Goal: Task Accomplishment & Management: Complete application form

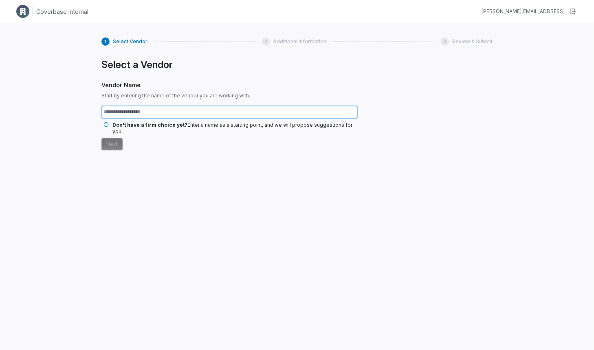
click at [206, 112] on input "text" at bounding box center [229, 111] width 256 height 13
type input "*******"
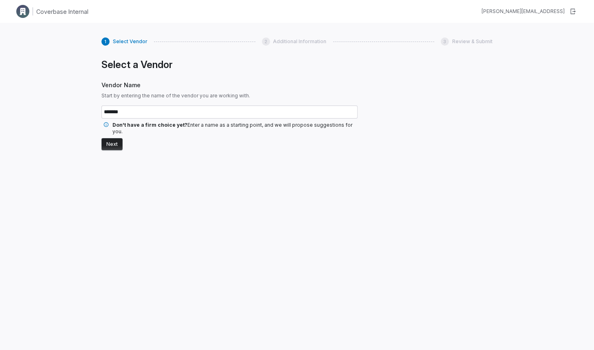
click at [117, 138] on button "Next" at bounding box center [111, 144] width 21 height 12
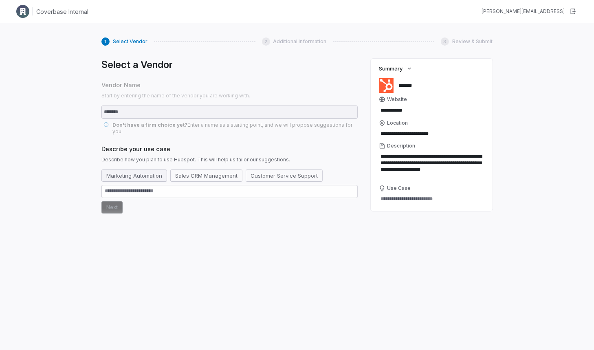
click at [154, 169] on button "Marketing Automation" at bounding box center [134, 175] width 66 height 12
click at [115, 201] on button "Next" at bounding box center [111, 207] width 21 height 12
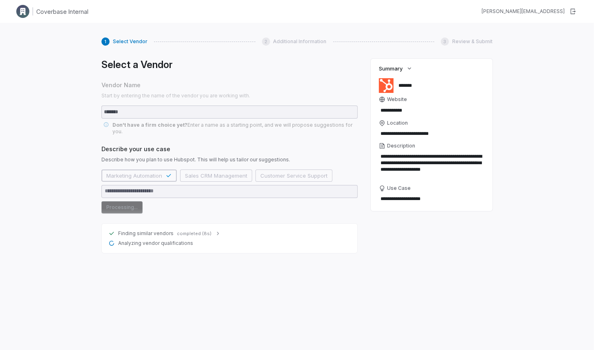
click at [202, 230] on span "completed (8s)" at bounding box center [194, 233] width 35 height 6
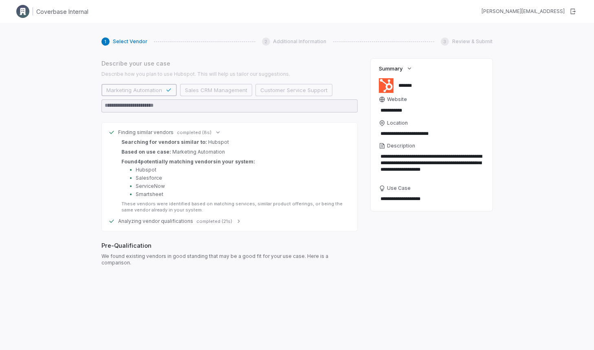
scroll to position [169, 0]
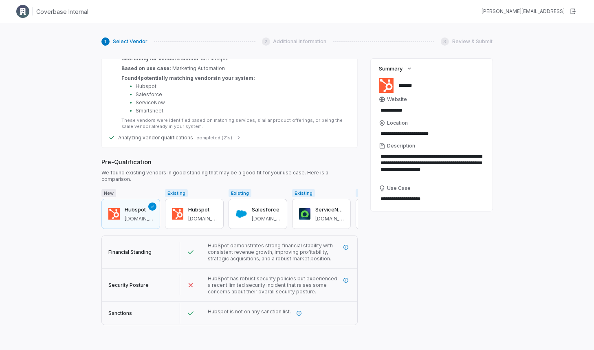
click at [219, 135] on span "completed (21s)" at bounding box center [214, 138] width 36 height 6
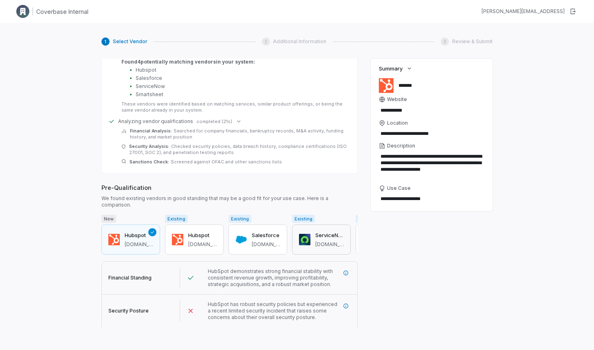
scroll to position [211, 0]
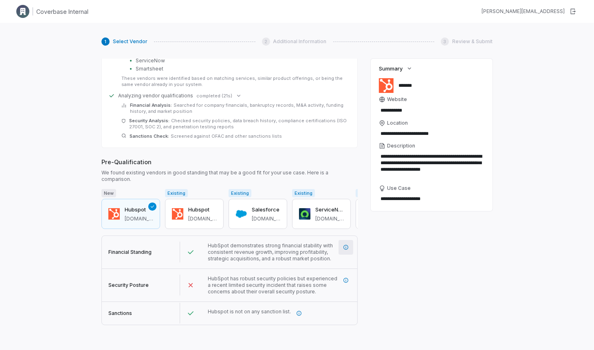
click at [347, 244] on icon "More information" at bounding box center [346, 247] width 6 height 6
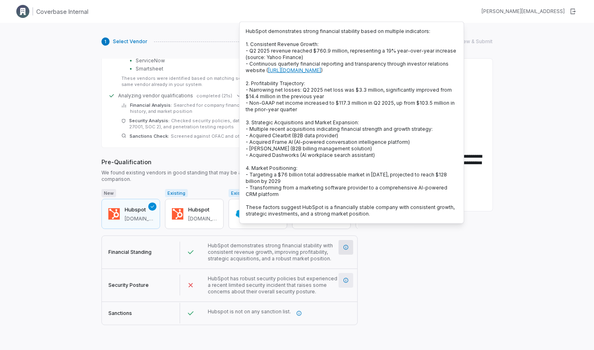
click at [349, 273] on button "button" at bounding box center [345, 280] width 15 height 15
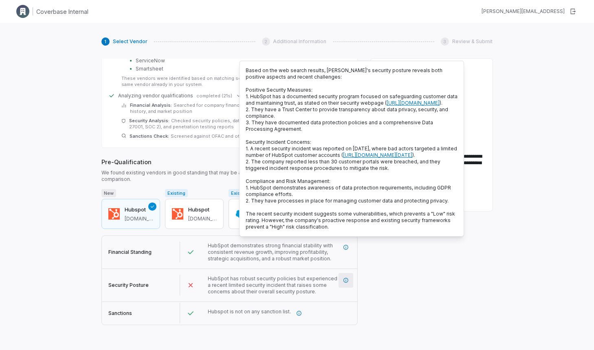
scroll to position [210, 0]
click at [210, 276] on span "HubSpot has robust security policies but experienced a recent limited security …" at bounding box center [272, 285] width 129 height 19
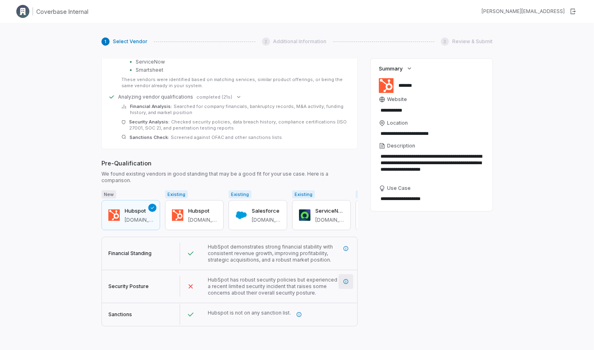
click at [349, 274] on button "button" at bounding box center [345, 281] width 15 height 15
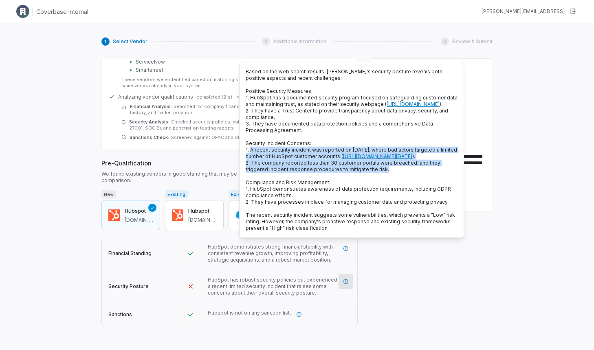
drag, startPoint x: 250, startPoint y: 156, endPoint x: 399, endPoint y: 190, distance: 152.7
click at [399, 190] on p "Based on the web search results, [PERSON_NAME]'s security posture reveals both …" at bounding box center [352, 149] width 212 height 163
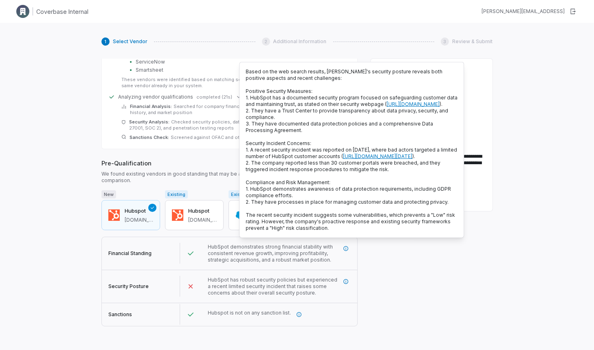
click at [378, 323] on div "**********" at bounding box center [431, 193] width 122 height 268
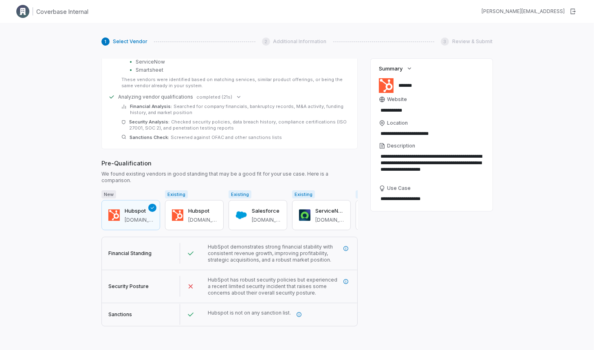
click at [106, 329] on button "Next" at bounding box center [111, 335] width 21 height 12
click at [112, 328] on button "Next" at bounding box center [111, 334] width 21 height 12
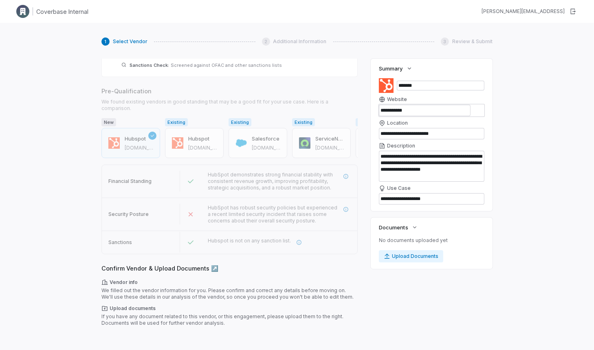
scroll to position [286, 0]
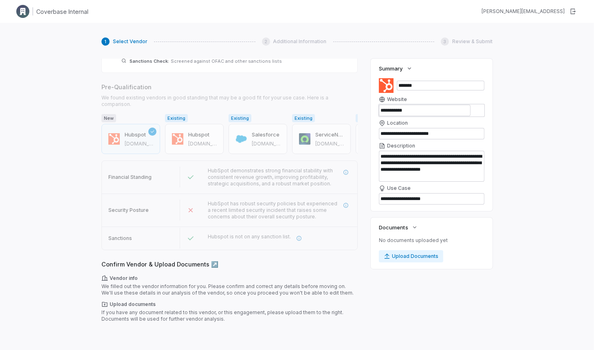
click at [106, 329] on button "Next" at bounding box center [111, 335] width 21 height 12
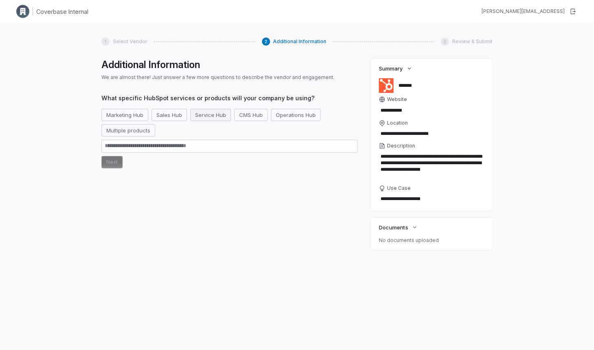
click at [217, 113] on button "Service Hub" at bounding box center [210, 115] width 41 height 12
click at [114, 167] on button "Next" at bounding box center [111, 162] width 21 height 12
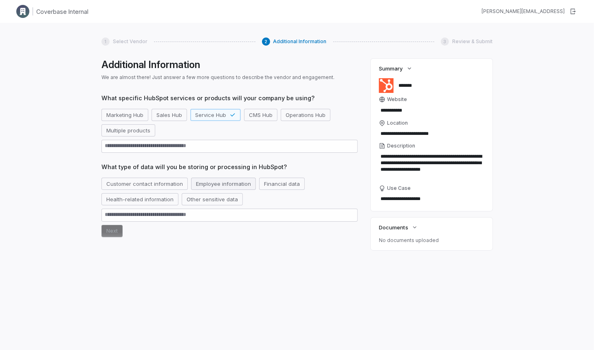
click at [211, 183] on button "Employee information" at bounding box center [223, 184] width 65 height 12
click at [96, 231] on div "**********" at bounding box center [297, 198] width 594 height 350
click at [110, 231] on button "Next" at bounding box center [111, 231] width 21 height 12
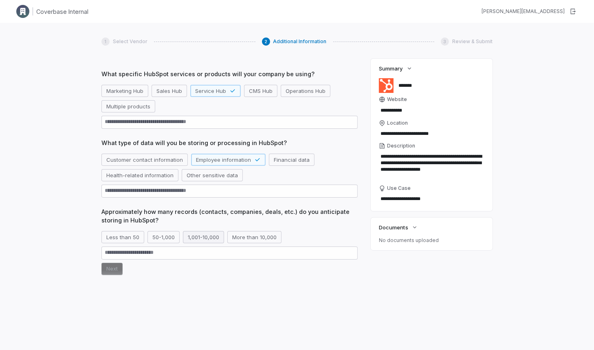
click at [208, 235] on button "1,001-10,000" at bounding box center [203, 237] width 41 height 12
click at [109, 270] on button "Next" at bounding box center [111, 269] width 21 height 12
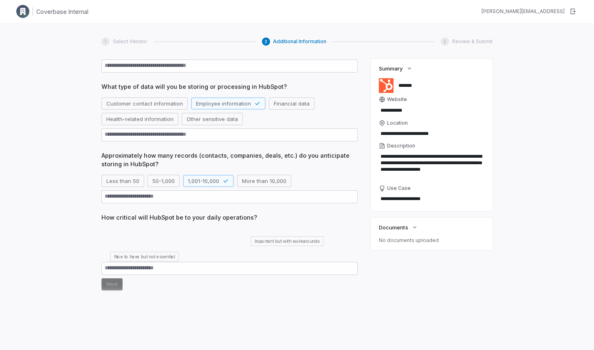
scroll to position [83, 0]
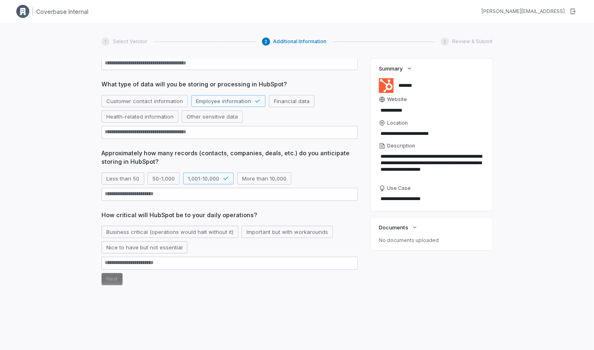
drag, startPoint x: 226, startPoint y: 231, endPoint x: 147, endPoint y: 272, distance: 89.2
click at [226, 231] on button "Business critical (operations would halt without it)" at bounding box center [169, 232] width 137 height 12
click at [113, 280] on button "Next" at bounding box center [111, 279] width 21 height 12
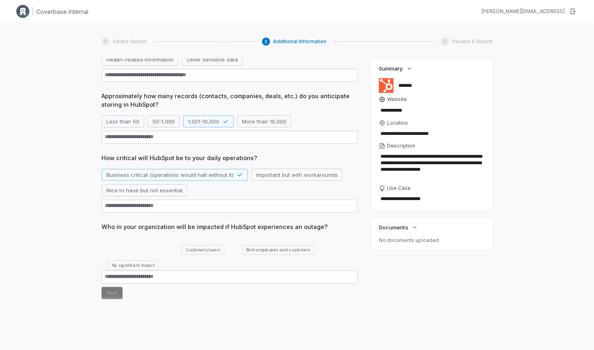
scroll to position [142, 0]
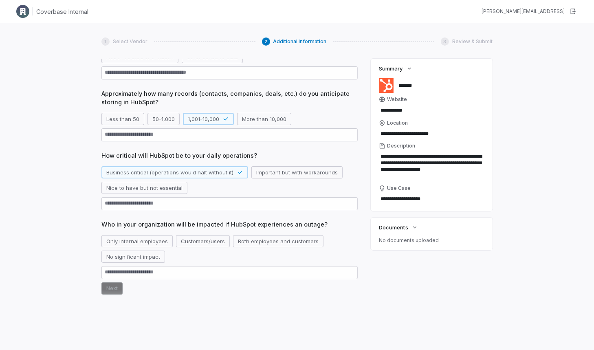
drag, startPoint x: 205, startPoint y: 236, endPoint x: 123, endPoint y: 276, distance: 91.8
click at [205, 236] on button "Customers/users" at bounding box center [203, 241] width 54 height 12
click at [104, 290] on button "Next" at bounding box center [111, 288] width 21 height 12
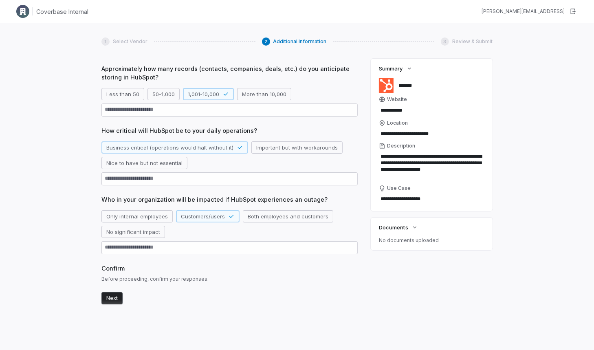
click at [112, 299] on button "Next" at bounding box center [111, 298] width 21 height 12
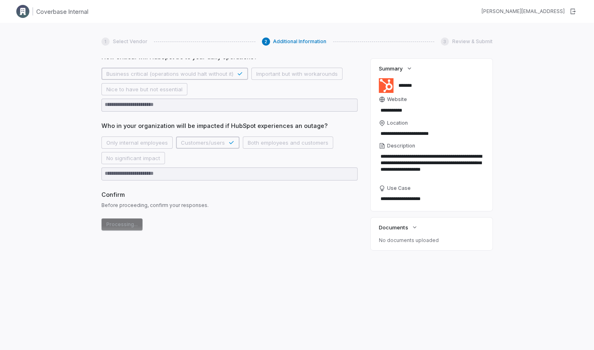
scroll to position [263, 0]
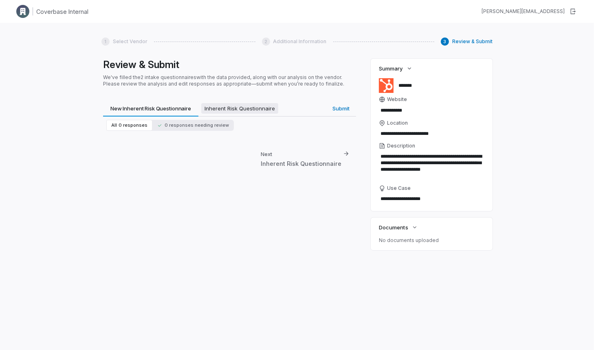
click at [229, 110] on span "Inherent Risk Questionnaire" at bounding box center [239, 108] width 77 height 11
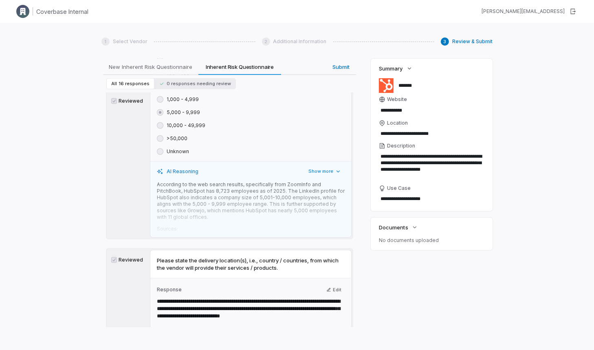
scroll to position [429, 0]
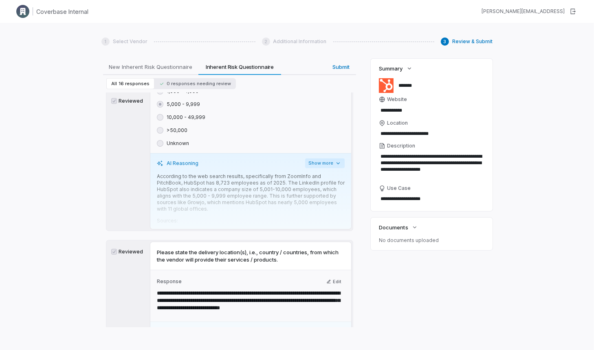
click at [324, 158] on button "Show more" at bounding box center [324, 163] width 39 height 10
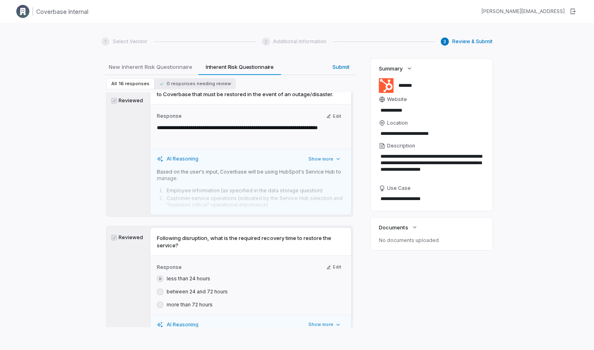
scroll to position [2662, 0]
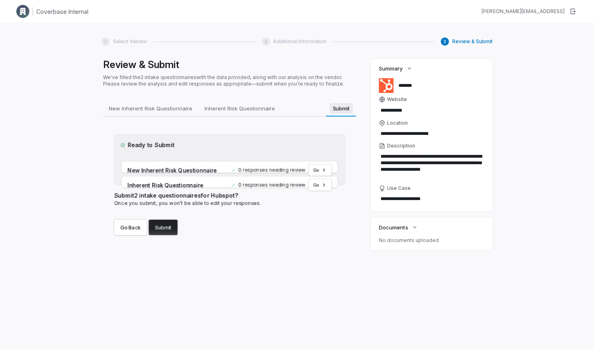
click at [342, 72] on div "Review & Submit We've filled the 2 intake questionnaires with the data provided…" at bounding box center [229, 193] width 256 height 268
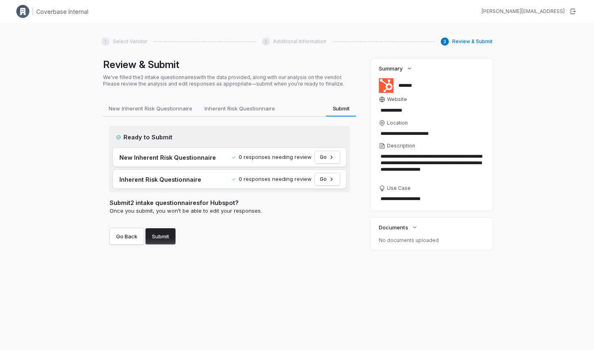
click at [157, 239] on button "Submit" at bounding box center [160, 236] width 30 height 16
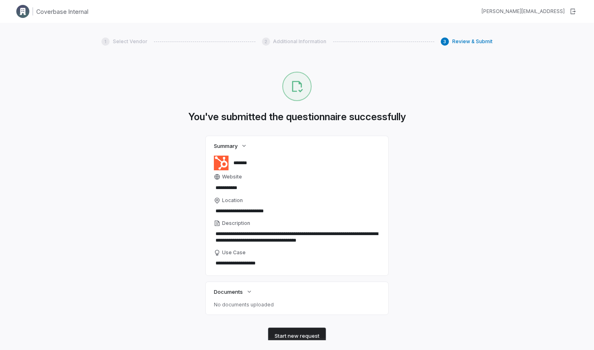
type textarea "*"
